Goal: Task Accomplishment & Management: Complete application form

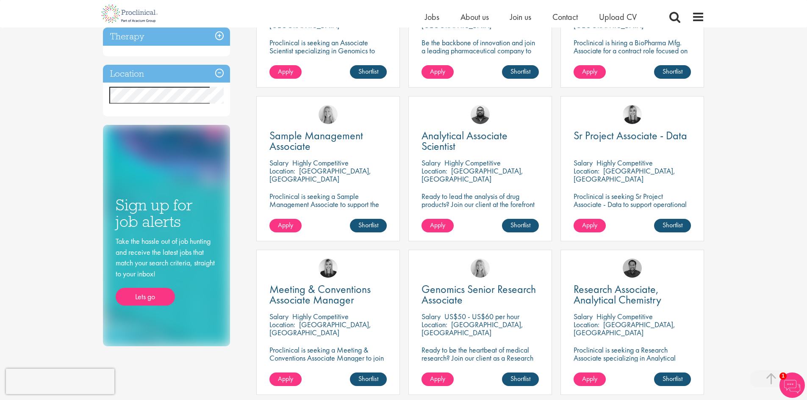
scroll to position [254, 0]
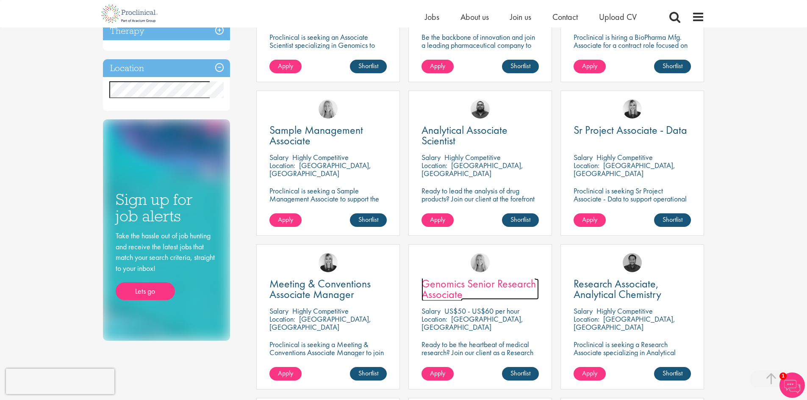
click at [479, 285] on span "Genomics Senior Research Associate" at bounding box center [478, 289] width 114 height 25
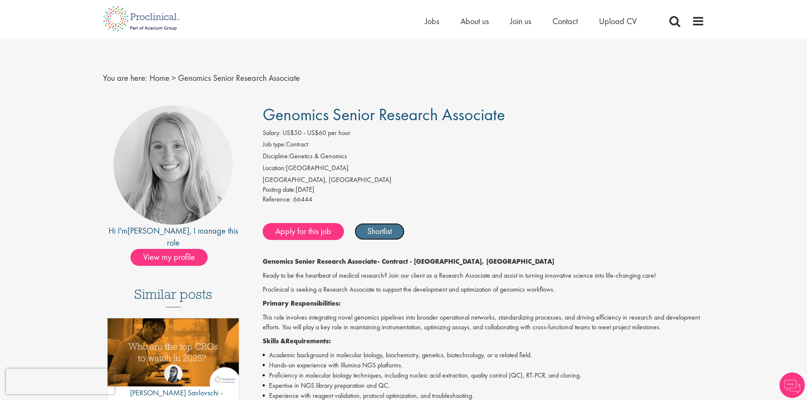
click at [386, 231] on link "Shortlist" at bounding box center [380, 231] width 50 height 17
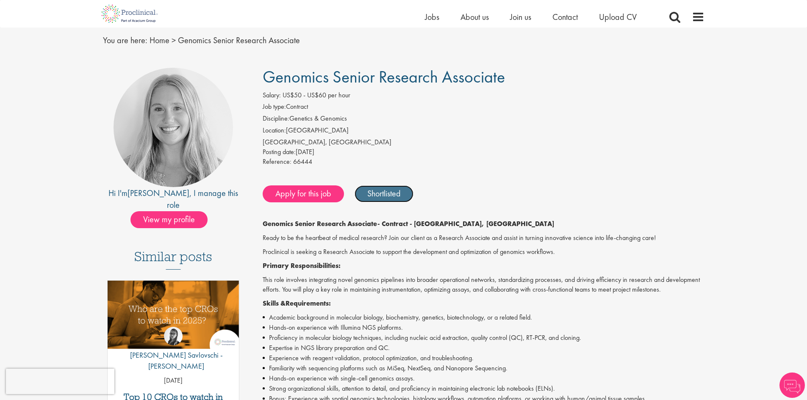
scroll to position [85, 0]
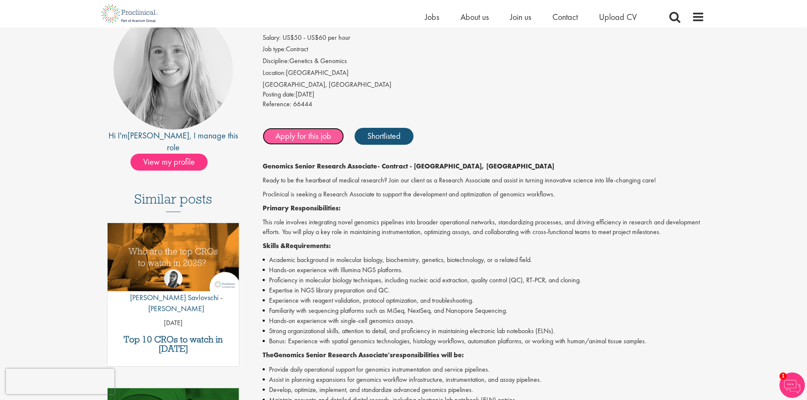
click at [314, 133] on link "Apply for this job" at bounding box center [303, 136] width 81 height 17
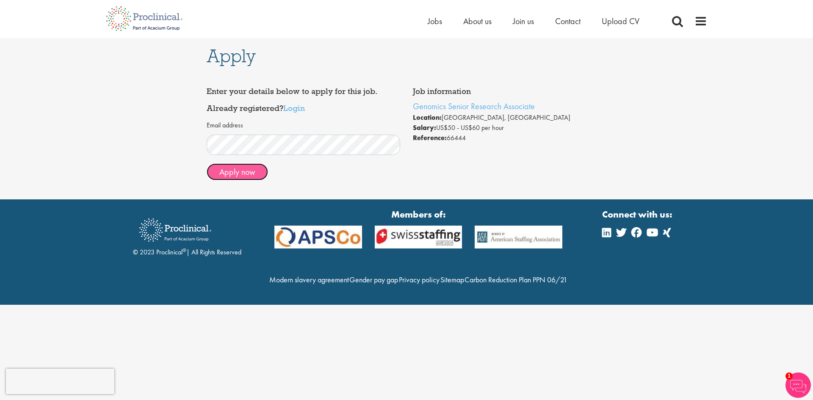
click at [224, 173] on button "Apply now" at bounding box center [237, 172] width 61 height 17
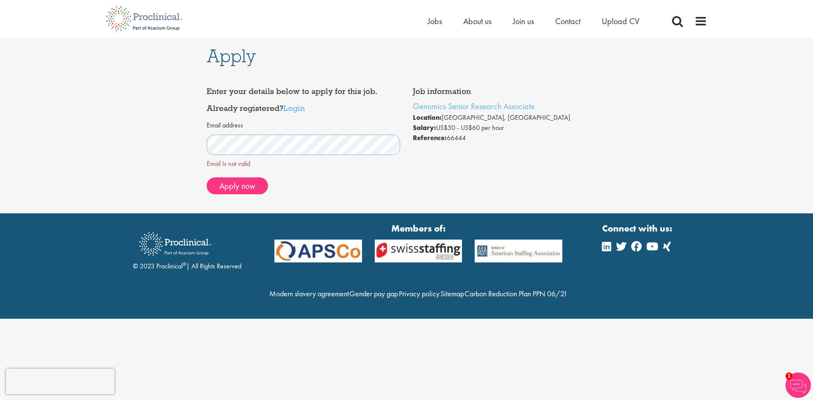
click at [46, 143] on div "Apply Job information Genomics Senior Research Associate Location: San Diego, U…" at bounding box center [407, 125] width 826 height 175
click at [254, 183] on div "Email address Email Is not valid Apply now" at bounding box center [304, 158] width 194 height 84
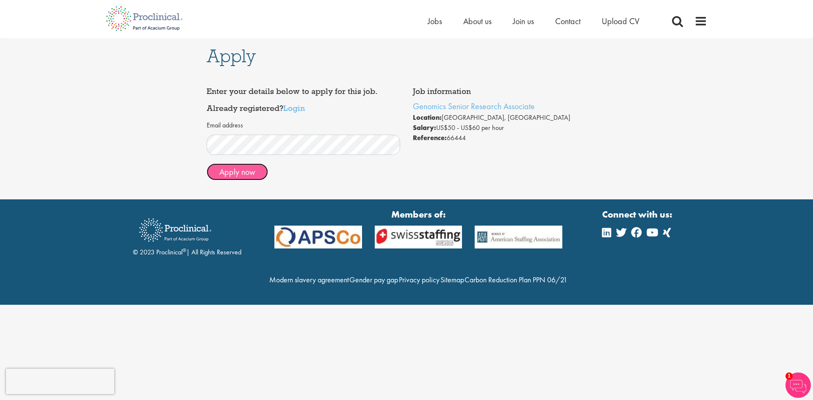
click at [243, 168] on span "Apply now" at bounding box center [237, 171] width 36 height 11
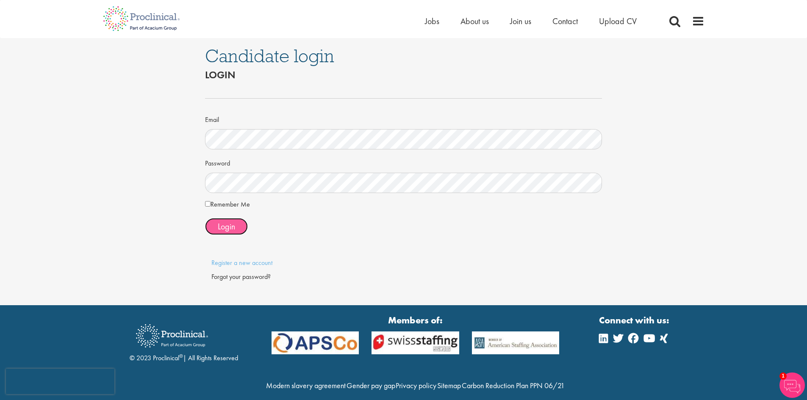
click at [238, 228] on button "Login" at bounding box center [226, 226] width 43 height 17
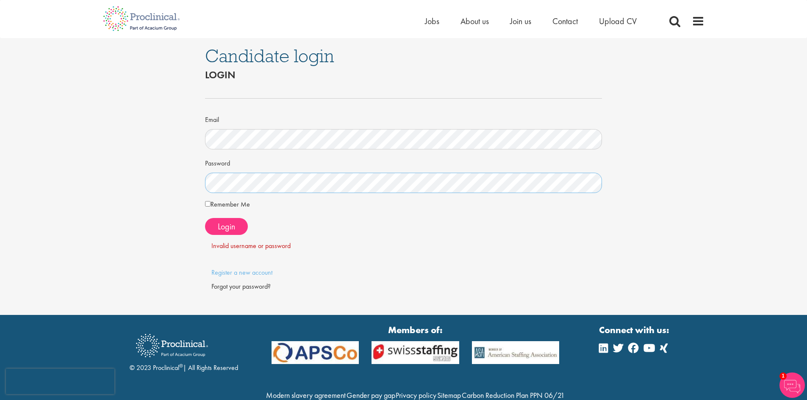
click at [80, 178] on div "Candidate login Login Email Password Remember Me" at bounding box center [404, 176] width 820 height 277
click at [230, 223] on span "Login" at bounding box center [226, 226] width 17 height 11
click at [247, 272] on link "Register a new account" at bounding box center [241, 272] width 61 height 9
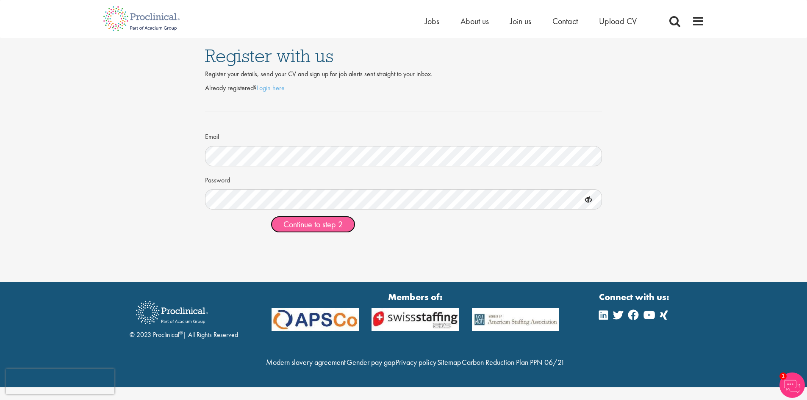
click at [322, 224] on span "Continue to step 2" at bounding box center [312, 224] width 59 height 11
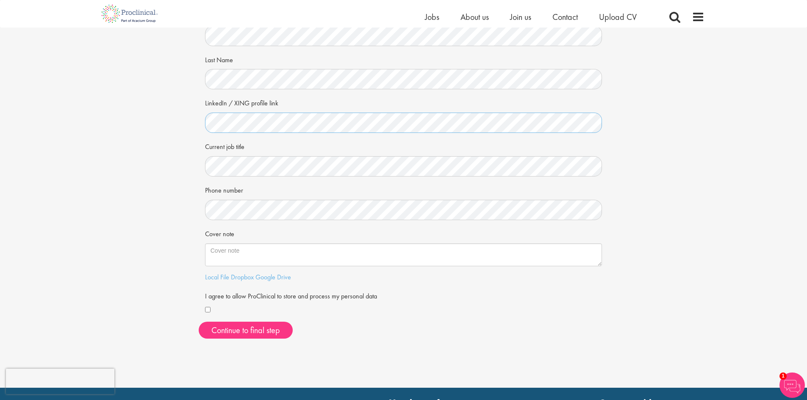
scroll to position [85, 0]
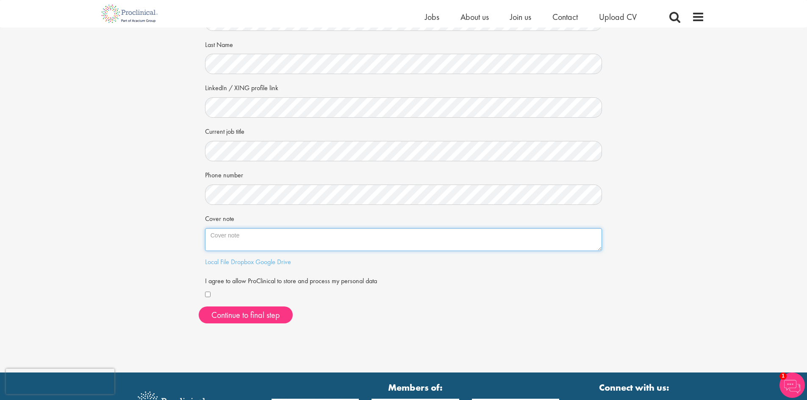
click at [265, 235] on textarea "Cover note" at bounding box center [403, 239] width 397 height 23
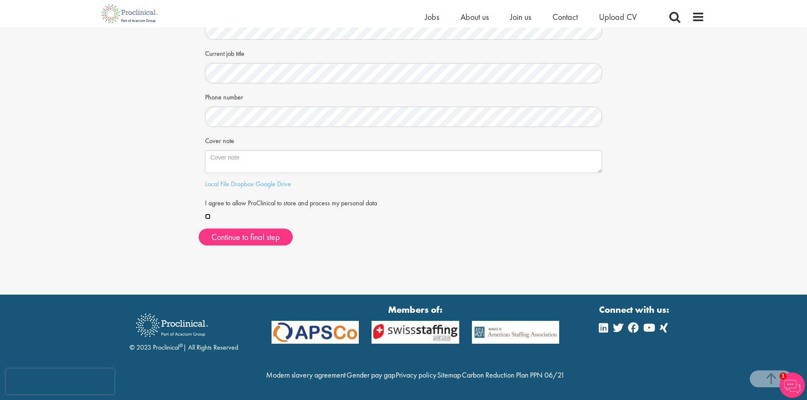
scroll to position [181, 0]
click at [250, 229] on button "Continue to final step" at bounding box center [246, 237] width 94 height 17
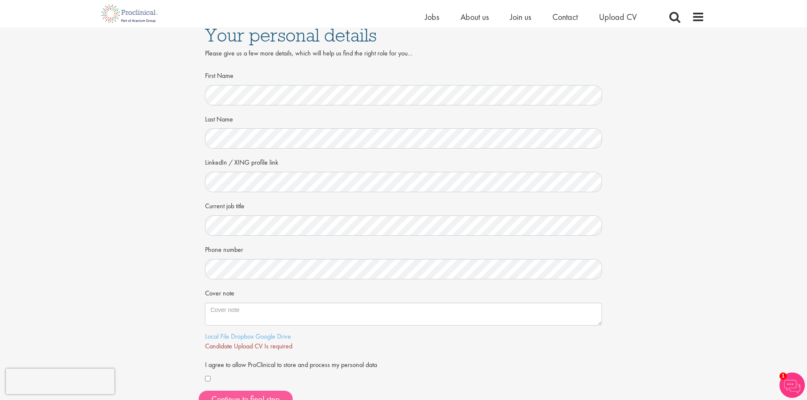
scroll to position [0, 0]
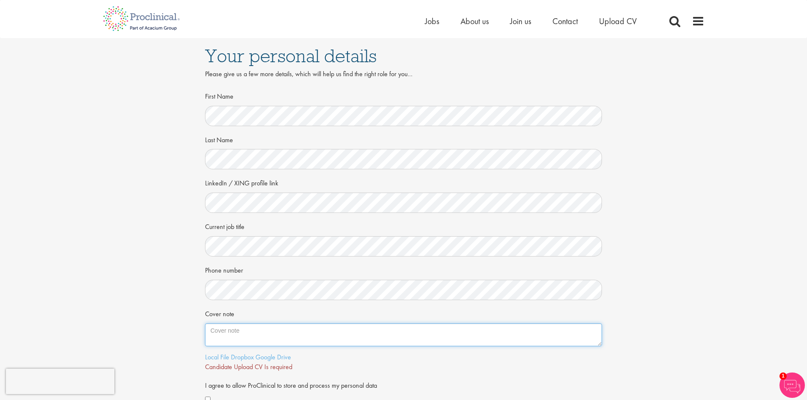
click at [274, 336] on textarea "Cover note" at bounding box center [403, 335] width 397 height 23
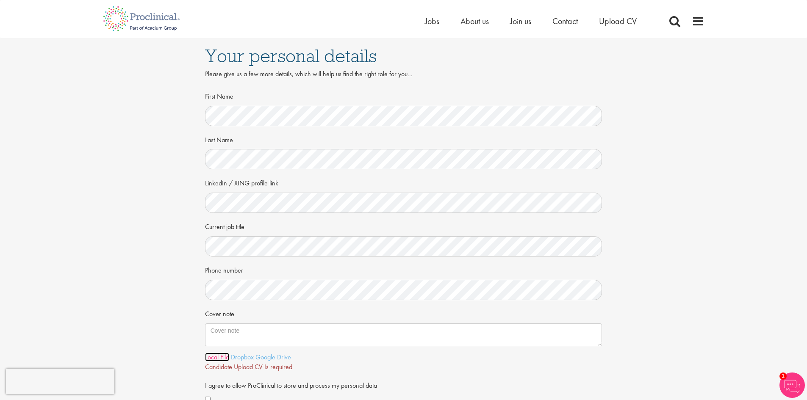
click at [219, 357] on link "Local File" at bounding box center [217, 357] width 24 height 9
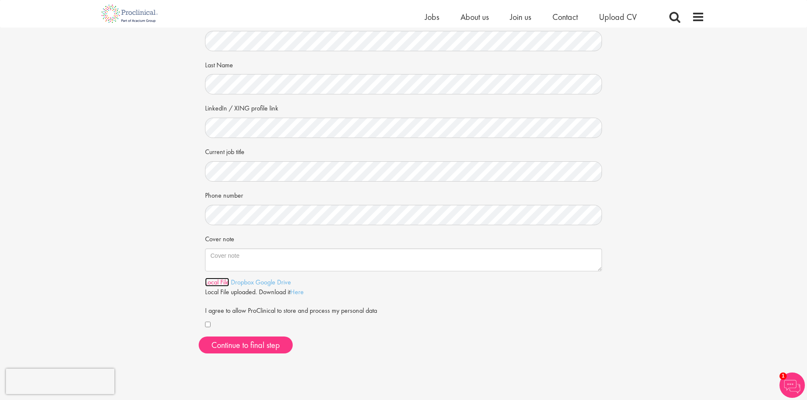
scroll to position [85, 0]
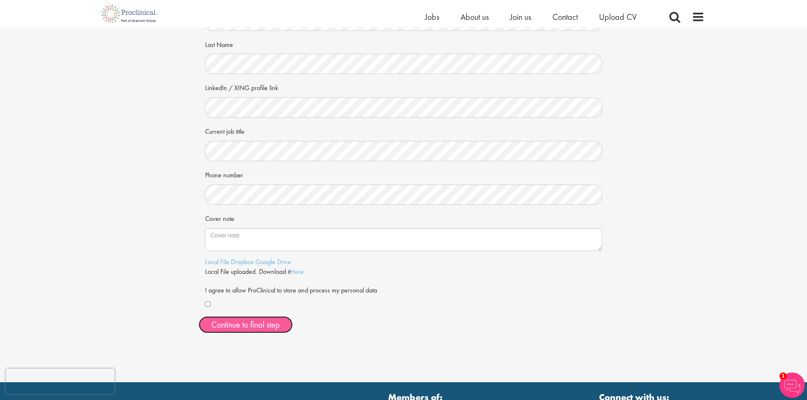
click at [255, 324] on span "Continue to final step" at bounding box center [245, 324] width 69 height 11
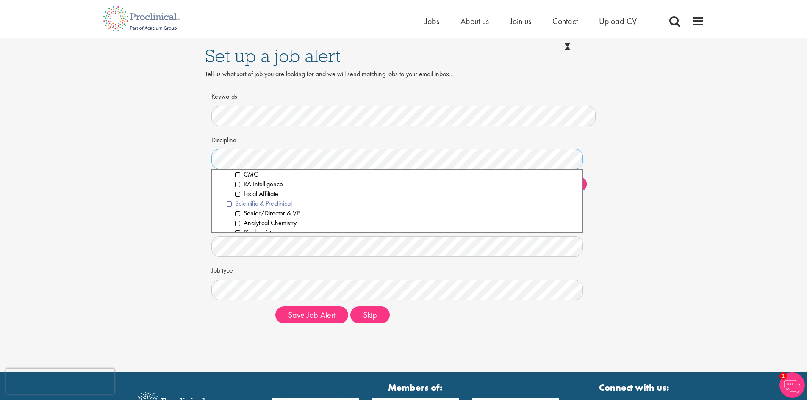
scroll to position [1101, 0]
click at [239, 192] on li "Biochemistry" at bounding box center [405, 191] width 341 height 10
click at [236, 199] on li "Biological Sciences" at bounding box center [405, 200] width 341 height 10
click at [238, 176] on li "Genetics & Genomics" at bounding box center [405, 177] width 341 height 10
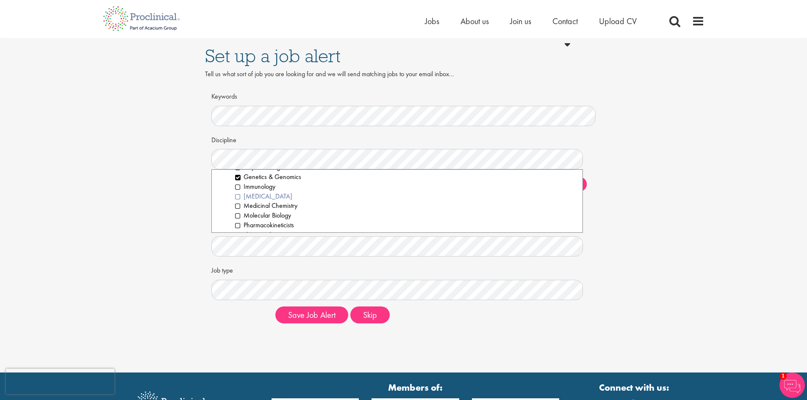
click at [237, 197] on li "[MEDICAL_DATA]" at bounding box center [405, 197] width 341 height 10
click at [238, 216] on li "Molecular Biology" at bounding box center [405, 216] width 341 height 10
click at [238, 204] on li "Proteomics" at bounding box center [405, 203] width 341 height 10
click at [237, 204] on li "Proteomics" at bounding box center [405, 203] width 341 height 10
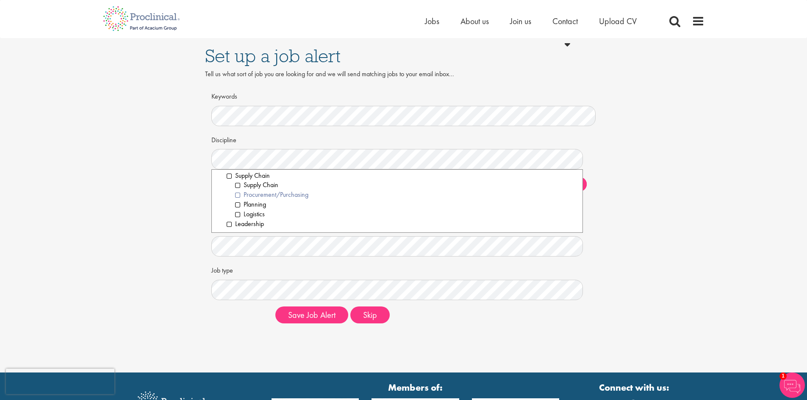
scroll to position [1233, 0]
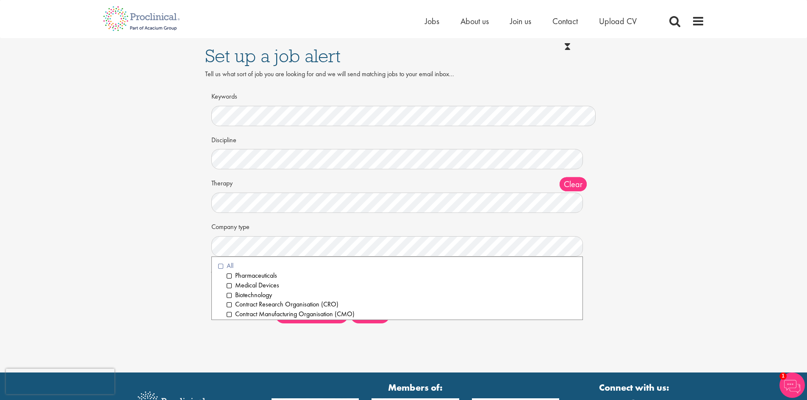
click at [221, 266] on li "All" at bounding box center [397, 266] width 358 height 10
click at [185, 286] on div "Set up a job alert Tell us what sort of job you are looking for and we will sen…" at bounding box center [404, 184] width 820 height 292
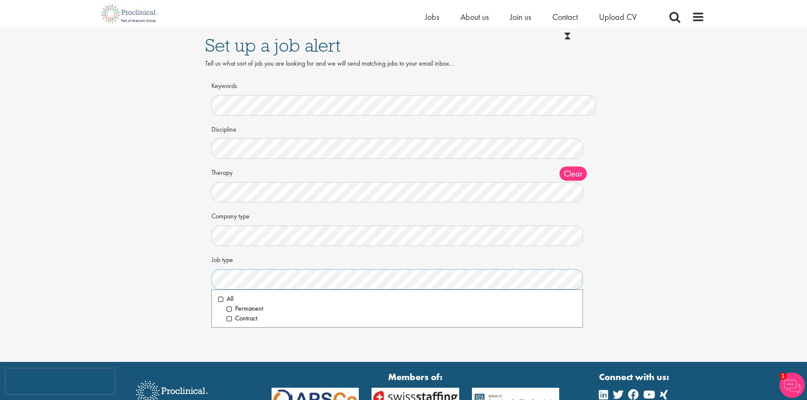
scroll to position [42, 0]
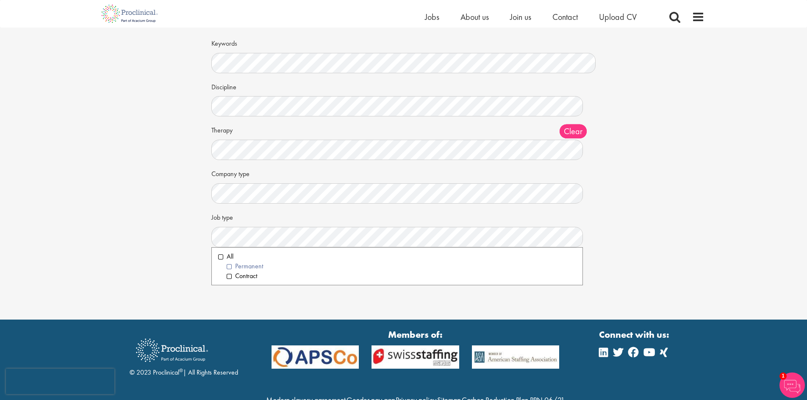
click at [230, 266] on li "Permanent" at bounding box center [402, 267] width 350 height 10
click at [281, 295] on div "Set up a job alert Tell us what sort of job you are looking for and we will sen…" at bounding box center [403, 139] width 807 height 362
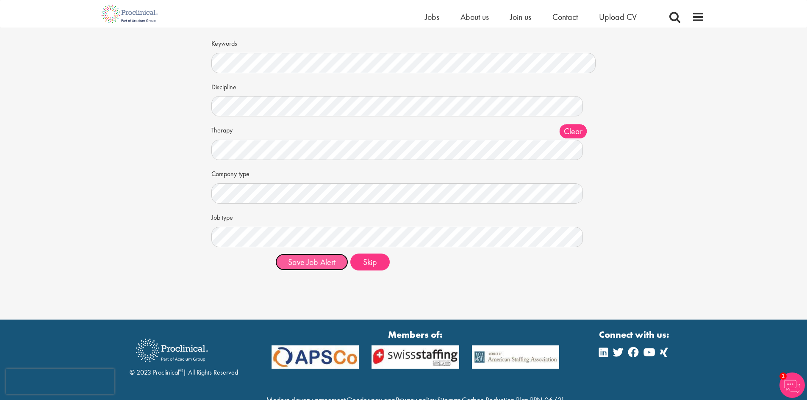
click at [319, 264] on button "Save Job Alert" at bounding box center [311, 262] width 73 height 17
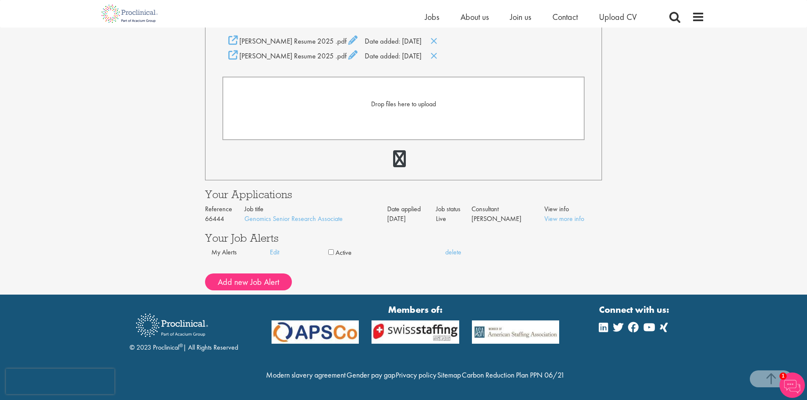
scroll to position [245, 0]
click at [432, 17] on span "Jobs" at bounding box center [432, 16] width 14 height 11
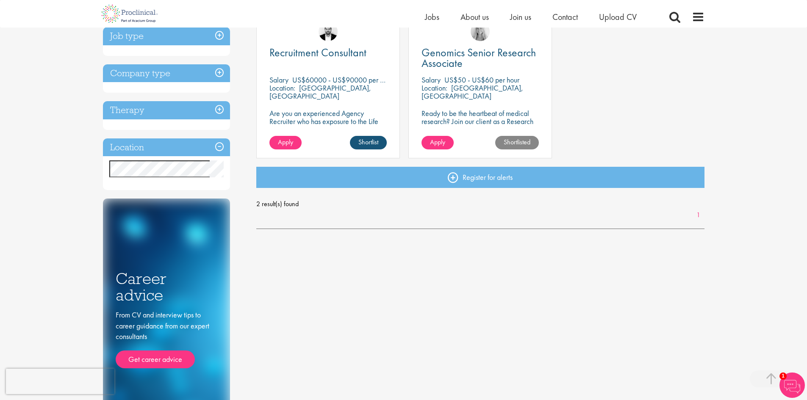
scroll to position [169, 0]
